Goal: Transaction & Acquisition: Subscribe to service/newsletter

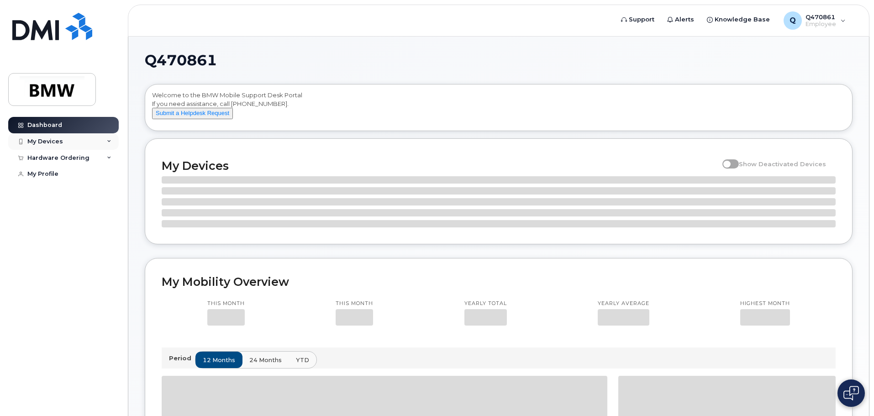
click at [58, 142] on div "My Devices" at bounding box center [45, 141] width 36 height 7
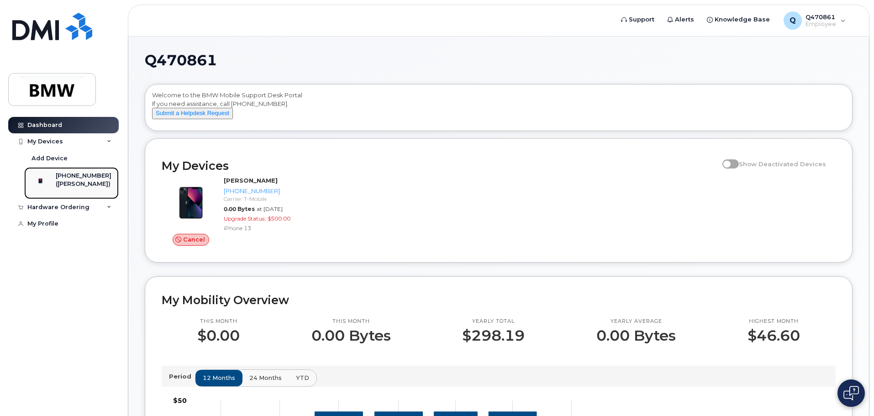
click at [83, 179] on div "[PHONE_NUMBER]" at bounding box center [84, 176] width 56 height 8
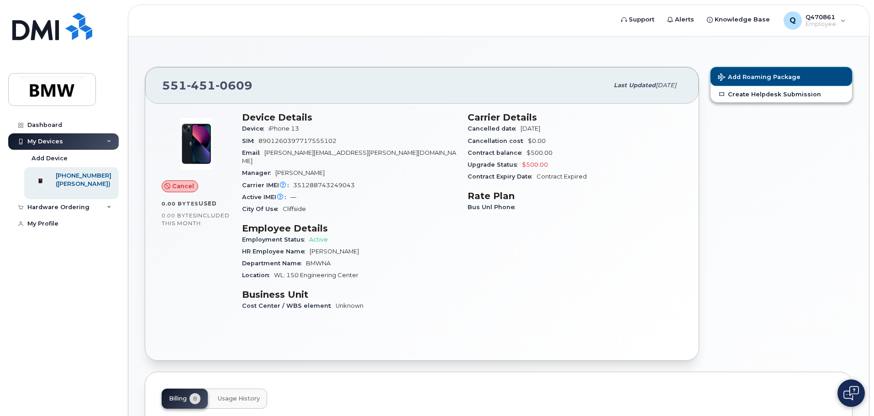
click at [745, 76] on span "Add Roaming Package" at bounding box center [759, 78] width 83 height 9
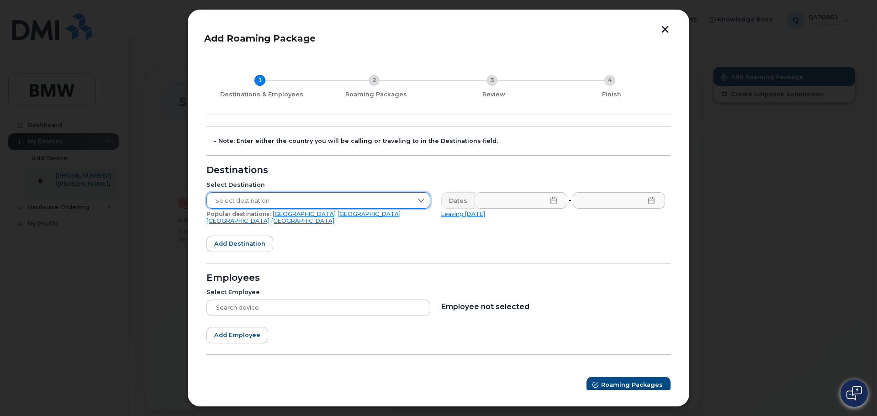
click at [358, 197] on span "Select destination" at bounding box center [309, 201] width 205 height 16
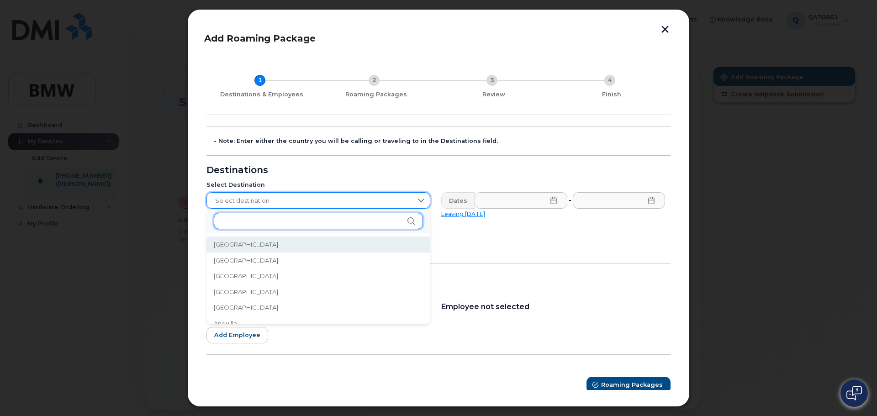
click at [399, 223] on input "text" at bounding box center [318, 221] width 209 height 16
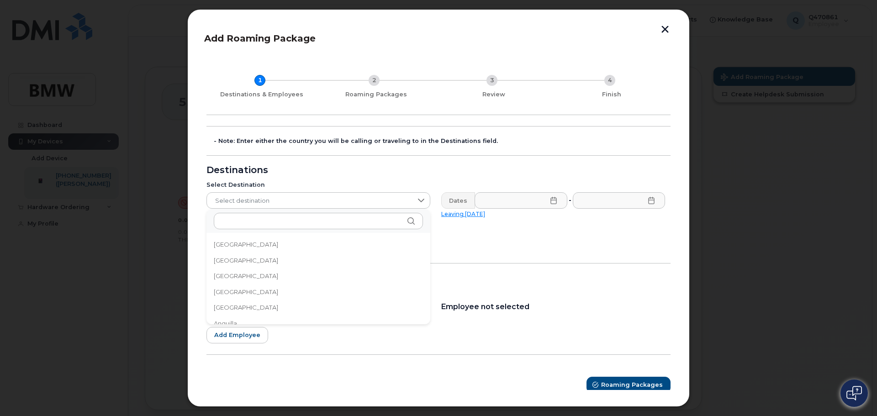
click at [255, 263] on li "Albania" at bounding box center [318, 261] width 224 height 16
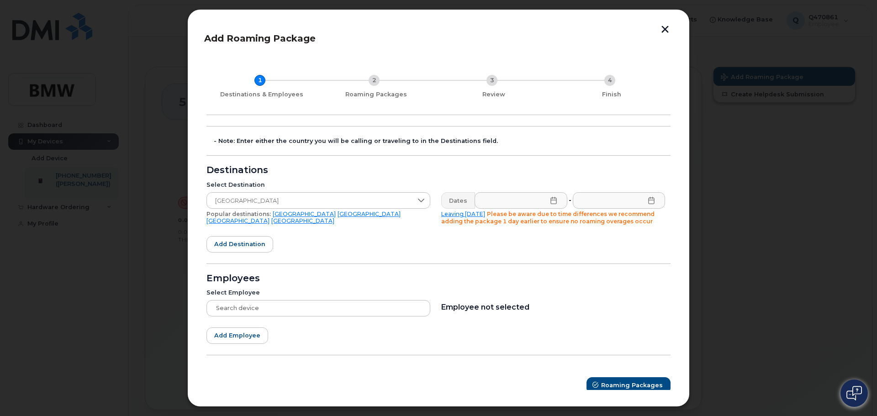
click at [551, 201] on icon at bounding box center [553, 200] width 7 height 7
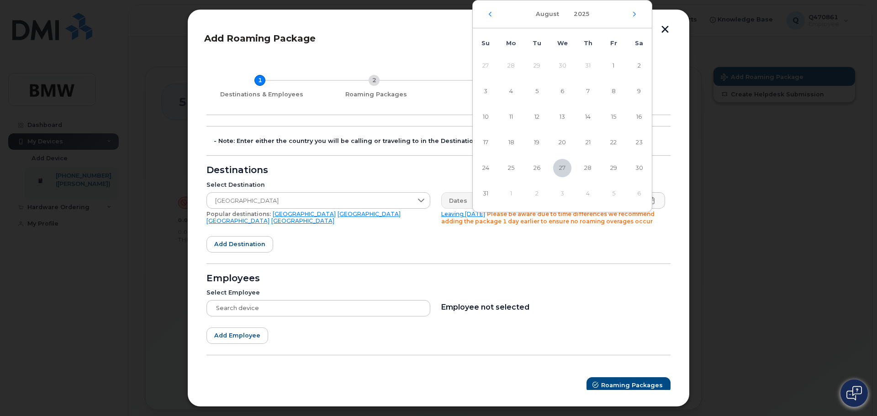
click at [352, 232] on form "- Note: Enter either the country you will be calling or traveling to in the Des…" at bounding box center [438, 260] width 464 height 268
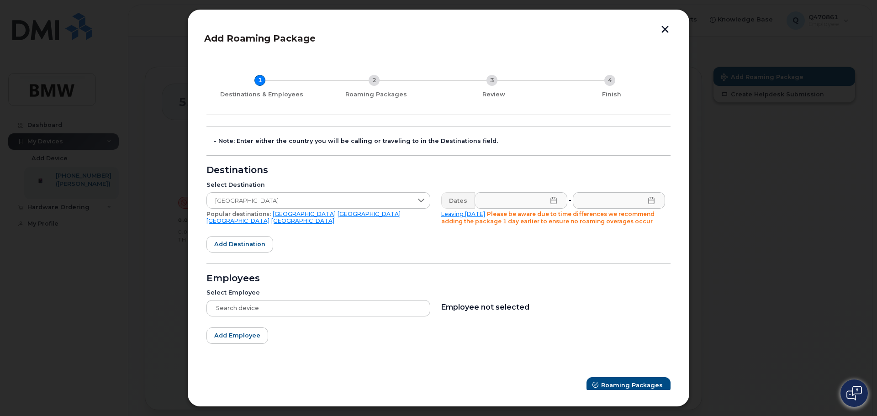
scroll to position [6, 0]
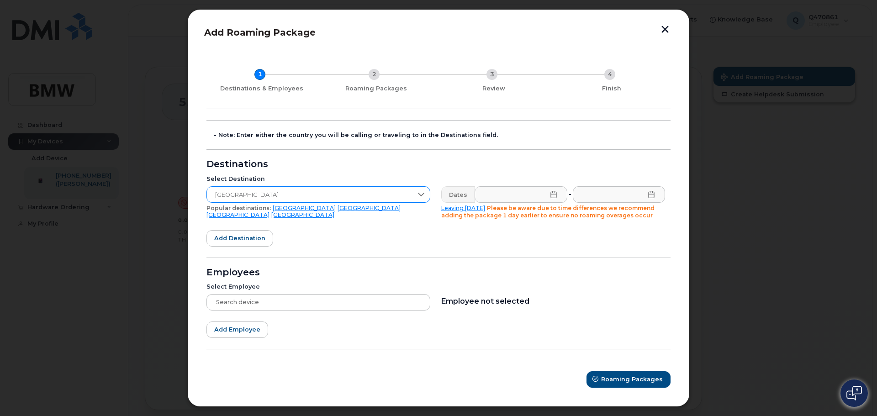
click at [419, 196] on icon at bounding box center [420, 194] width 7 height 7
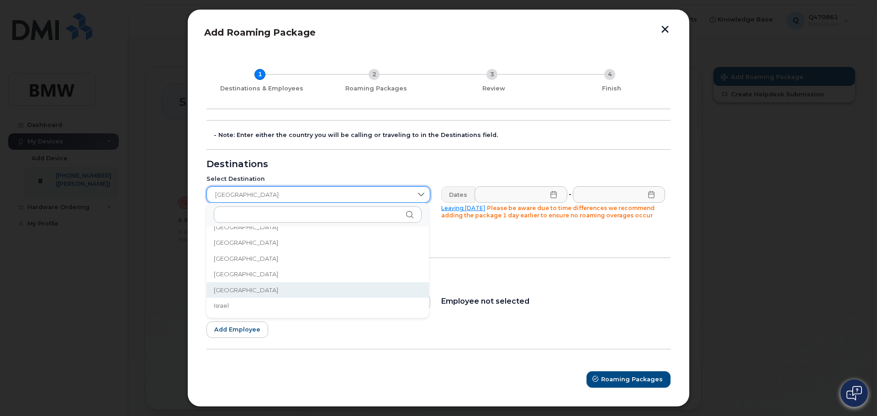
scroll to position [1461, 0]
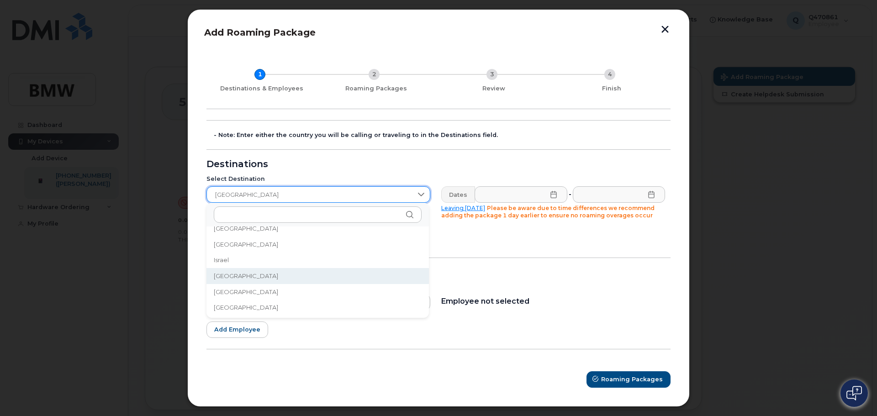
click at [265, 278] on li "Italy" at bounding box center [317, 276] width 222 height 16
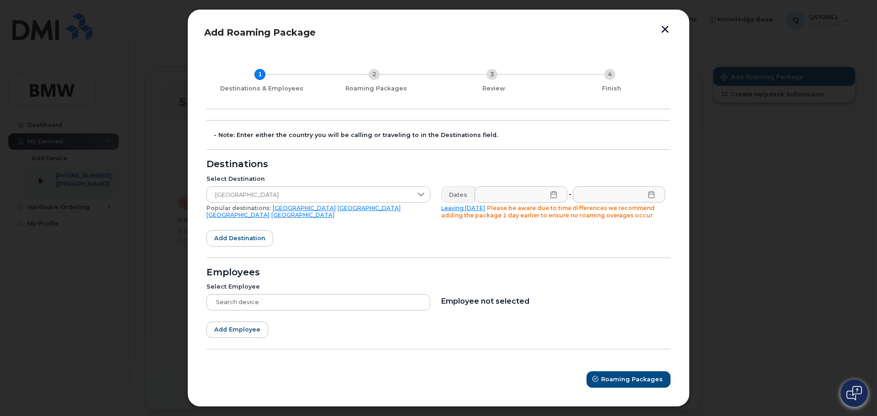
click at [553, 195] on icon at bounding box center [553, 194] width 6 height 7
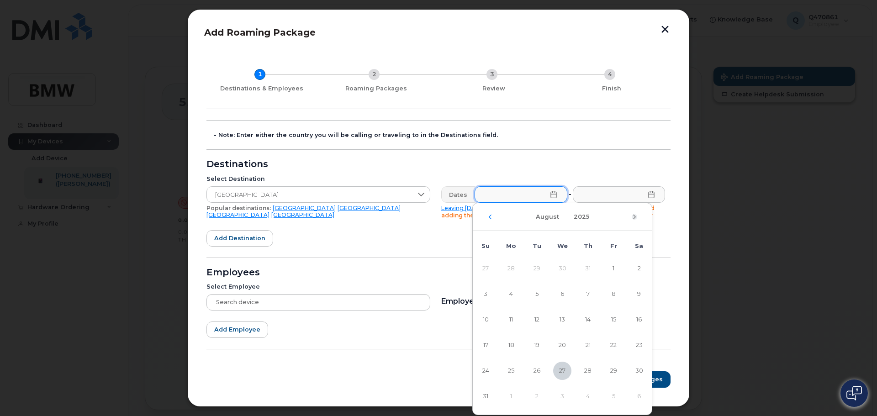
click at [637, 218] on div "August 2025" at bounding box center [562, 217] width 179 height 28
click at [633, 215] on icon "Next Month" at bounding box center [634, 216] width 5 height 7
click at [638, 271] on span "6" at bounding box center [639, 268] width 18 height 18
type input "09/06/2025"
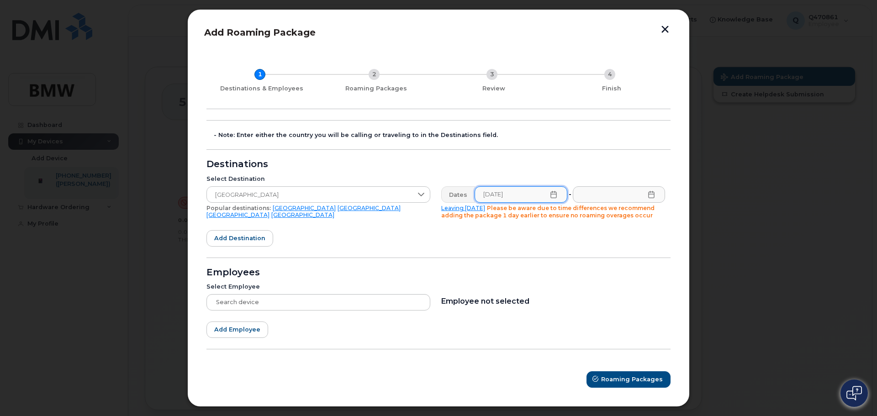
click at [648, 195] on icon at bounding box center [650, 194] width 7 height 7
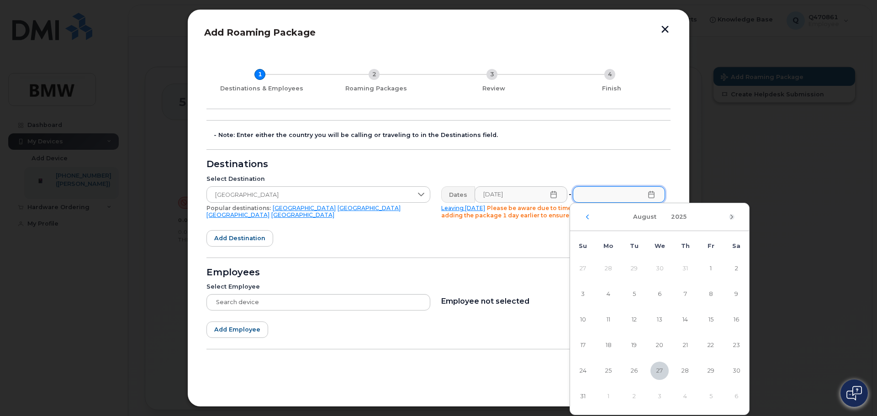
click at [732, 216] on icon "Next Month" at bounding box center [731, 217] width 3 height 5
click at [586, 216] on icon "Previous Month" at bounding box center [586, 216] width 5 height 7
click at [683, 319] on span "18" at bounding box center [685, 320] width 18 height 18
type input "09/18/2025"
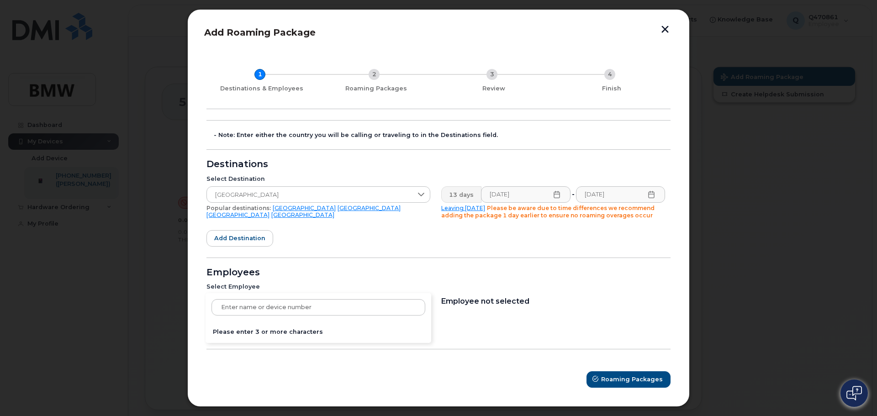
click at [276, 301] on div "Please enter 3 or more characters" at bounding box center [318, 302] width 224 height 16
type input "[PERSON_NAME]"
click at [294, 331] on div "Kelly DiPopolo Kelly DiPopolo - 551-451-0609 (iPhone) Cancel" at bounding box center [318, 316] width 226 height 47
click at [294, 330] on div "Kelly DiPopolo Kelly DiPopolo - 551-451-0609 (iPhone) Cancel" at bounding box center [318, 316] width 226 height 47
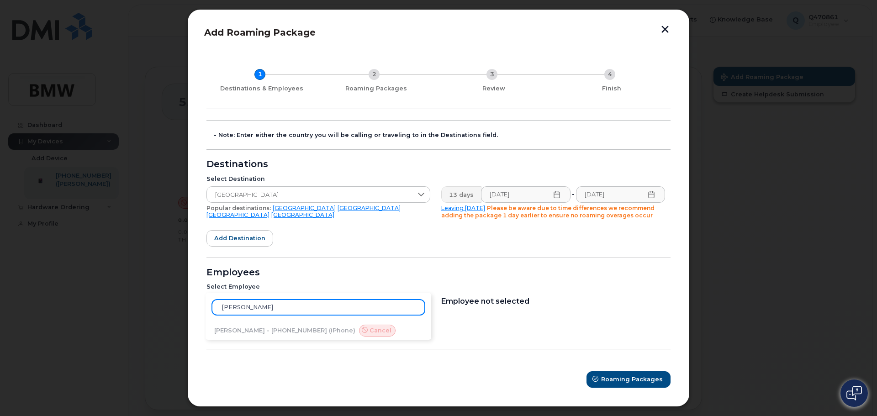
drag, startPoint x: 282, startPoint y: 310, endPoint x: 197, endPoint y: 308, distance: 85.4
click at [198, 308] on div "Add Roaming Package 1 Destinations & Employees 2 Roaming Packages 3 Review 4 Fi…" at bounding box center [438, 208] width 502 height 398
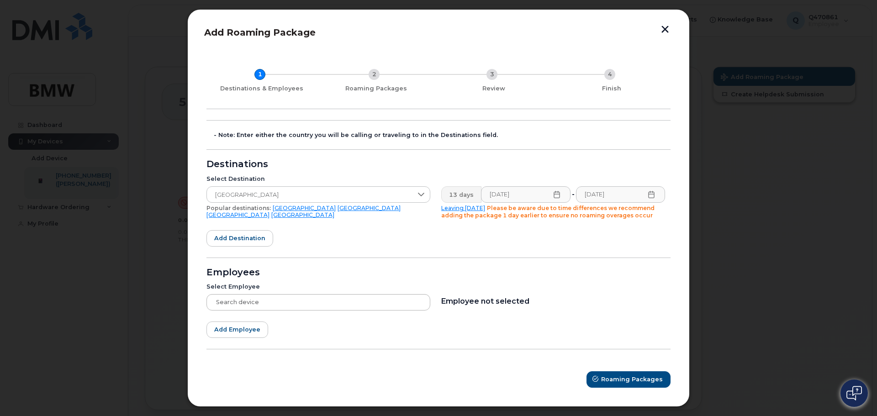
click at [236, 303] on div at bounding box center [318, 302] width 224 height 16
type input "K"
type input "551-804-2828"
drag, startPoint x: 274, startPoint y: 306, endPoint x: 185, endPoint y: 304, distance: 89.1
click at [185, 304] on div "Add Roaming Package 1 Destinations & Employees 2 Roaming Packages 3 Review 4 Fi…" at bounding box center [438, 208] width 877 height 416
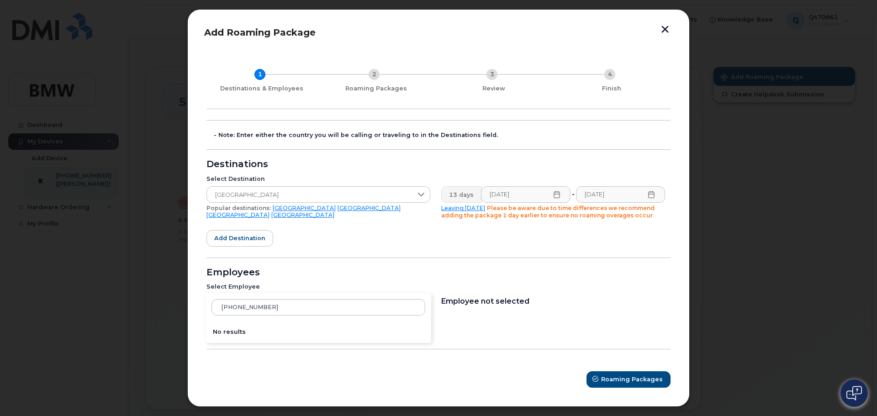
click at [220, 305] on div "551-804-2828 No results" at bounding box center [318, 302] width 224 height 16
drag, startPoint x: 270, startPoint y: 309, endPoint x: 194, endPoint y: 308, distance: 76.7
click at [201, 309] on div "Add Roaming Package 1 Destinations & Employees 2 Roaming Packages 3 Review 4 Fi…" at bounding box center [438, 208] width 502 height 398
click at [221, 306] on div "551-804-2828 No results" at bounding box center [318, 302] width 224 height 16
drag, startPoint x: 278, startPoint y: 308, endPoint x: 189, endPoint y: 319, distance: 89.3
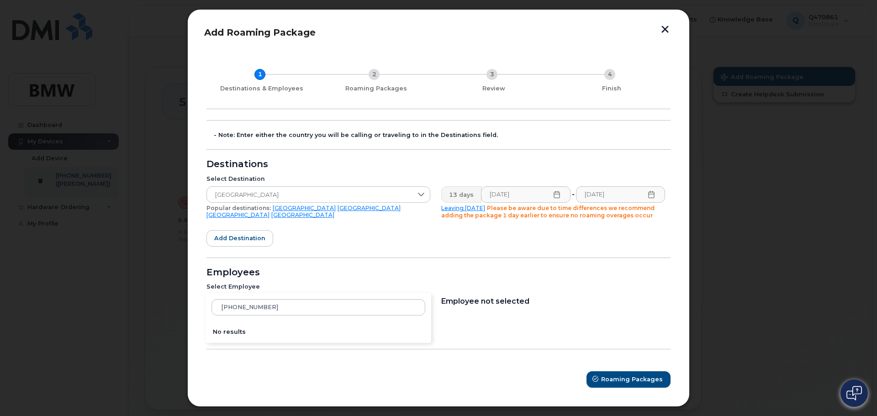
click at [189, 318] on div "Add Roaming Package 1 Destinations & Employees 2 Roaming Packages 3 Review 4 Fi…" at bounding box center [438, 208] width 502 height 398
click at [225, 303] on div "551-804-2828 No results" at bounding box center [318, 302] width 224 height 16
type input "5"
type input "kelly dipopolo"
click at [244, 332] on div "kelly dipopolo Kelly DiPopolo - 551-451-0609 (iPhone) Cancel" at bounding box center [318, 316] width 226 height 47
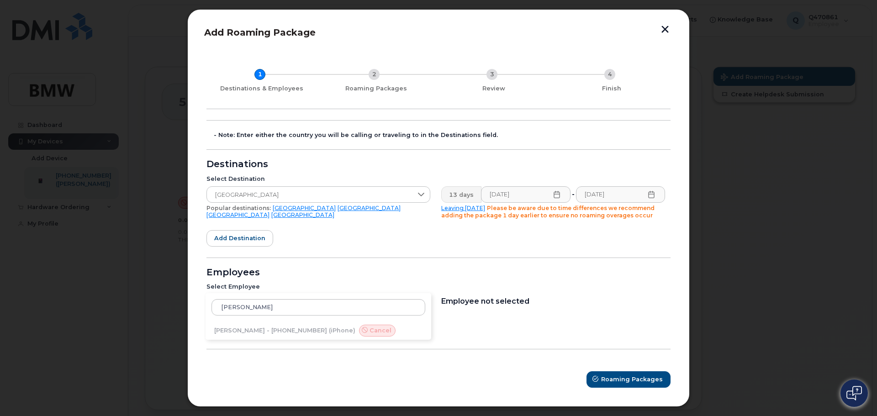
click at [244, 331] on div "kelly dipopolo Kelly DiPopolo - 551-451-0609 (iPhone) Cancel" at bounding box center [318, 316] width 226 height 47
click at [616, 378] on span "Roaming Packages" at bounding box center [632, 379] width 62 height 9
type input "kelly dipopolo"
click at [290, 326] on div "kelly dipopolo Kelly DiPopolo - 551-451-0609 (iPhone) Cancel" at bounding box center [318, 316] width 226 height 47
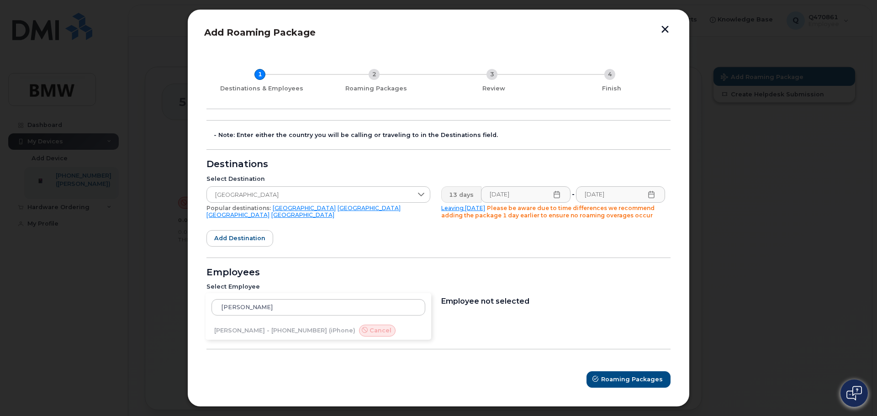
click at [293, 324] on div "kelly dipopolo Kelly DiPopolo - 551-451-0609 (iPhone) Cancel" at bounding box center [318, 316] width 226 height 47
